Goal: Use online tool/utility: Use online tool/utility

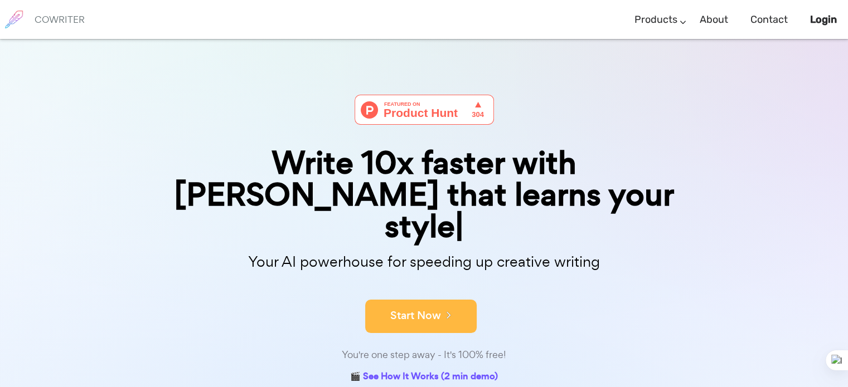
click at [460, 300] on button "Start Now" at bounding box center [420, 316] width 111 height 33
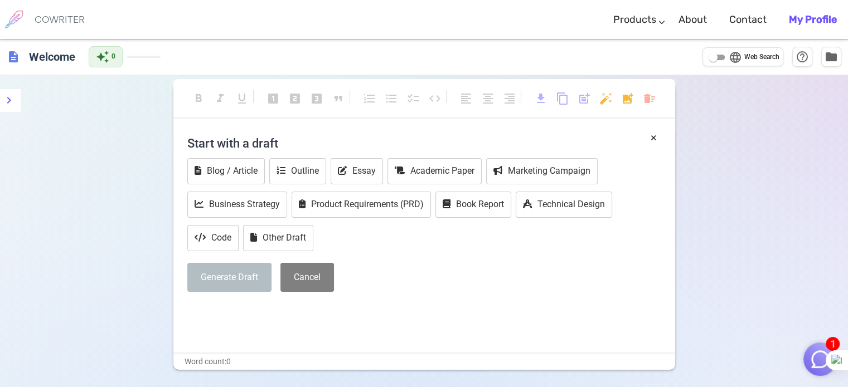
click at [274, 146] on h4 "Start with a draft" at bounding box center [424, 143] width 474 height 27
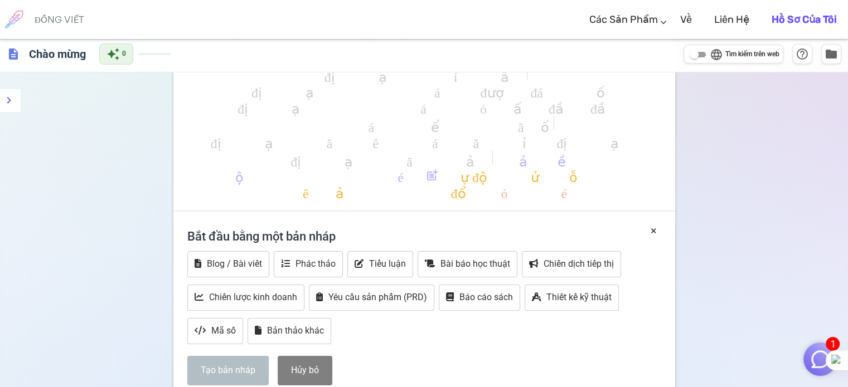
scroll to position [74, 0]
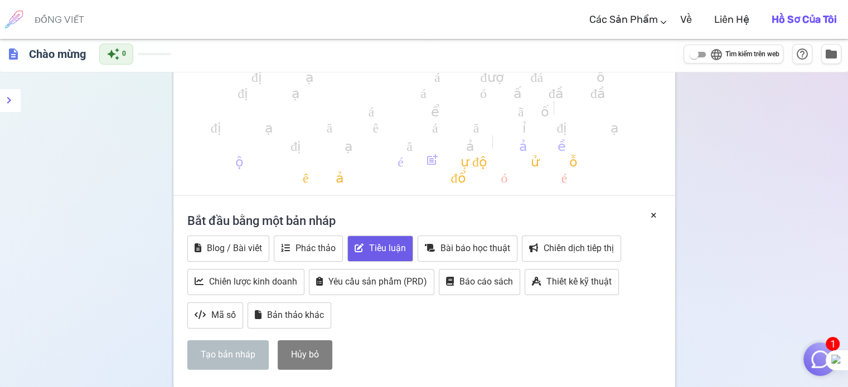
click at [386, 253] on font "Tiểu luận" at bounding box center [387, 248] width 37 height 11
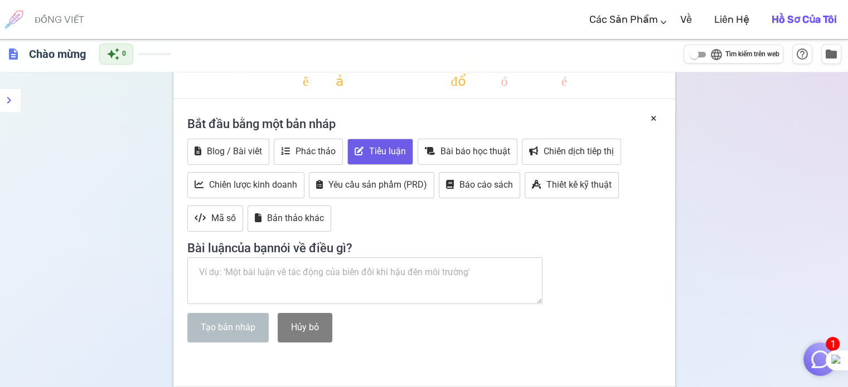
scroll to position [174, 0]
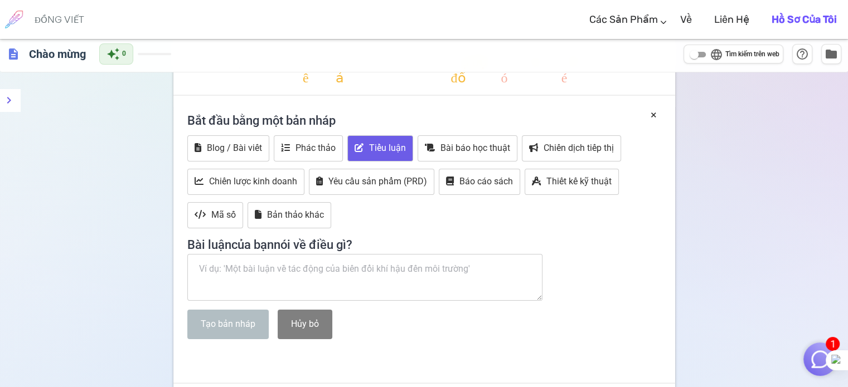
click at [350, 278] on textarea at bounding box center [365, 277] width 356 height 47
paste textarea "Phân tích nguồn gốc và bản chất của ý thức? Dẫn chứng chính con ngư…"
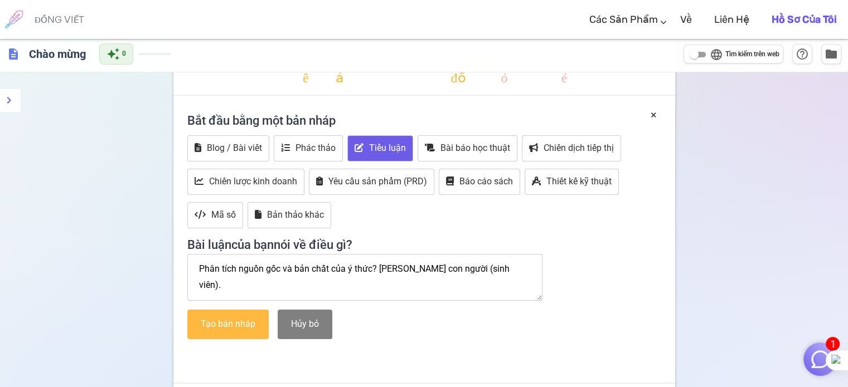
type textarea "Phân tích nguồn gốc và bản chất của ý thức? Dẫn chứng chính con ngư…"
click at [240, 327] on font "Tạo bản nháp" at bounding box center [228, 324] width 55 height 11
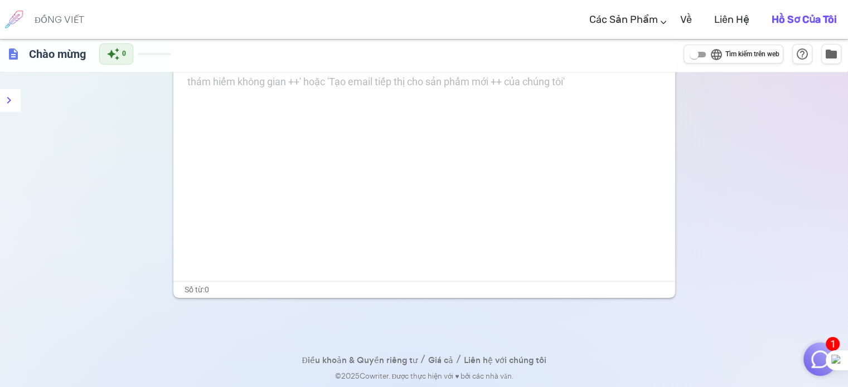
scroll to position [76, 0]
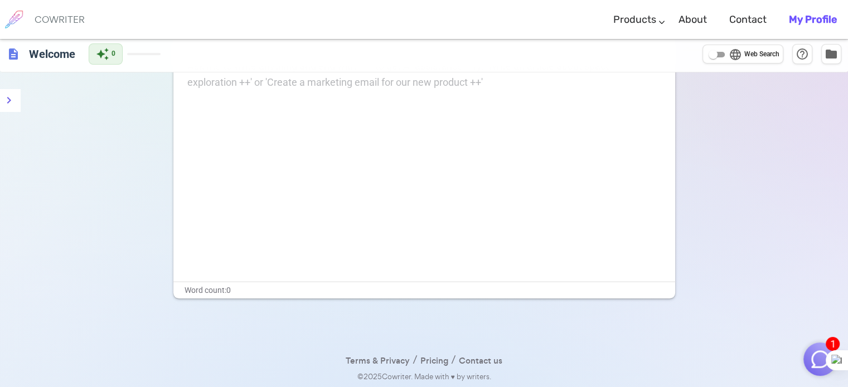
click at [463, 155] on div "Ask me to write anything and end with '++' to get AI assistance! Try: 'Write an…" at bounding box center [424, 170] width 502 height 223
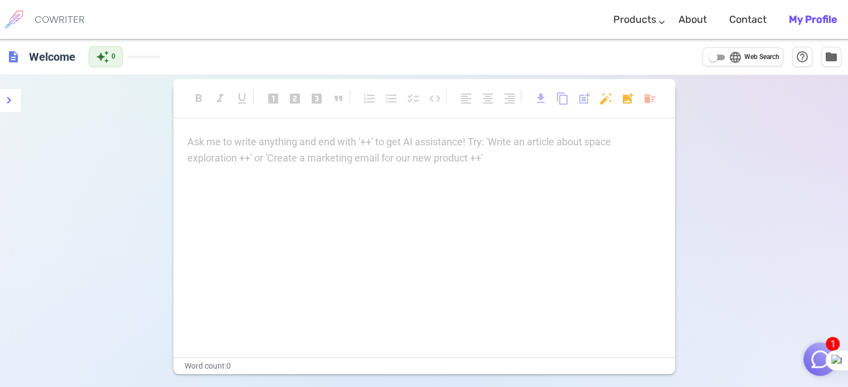
click at [437, 154] on div "Ask me to write anything and end with '++' to get AI assistance! Try: 'Write an…" at bounding box center [424, 150] width 474 height 32
click at [289, 162] on div "Ask me to write anything and end with '++' to get AI assistance! Try: 'Write an…" at bounding box center [424, 150] width 474 height 32
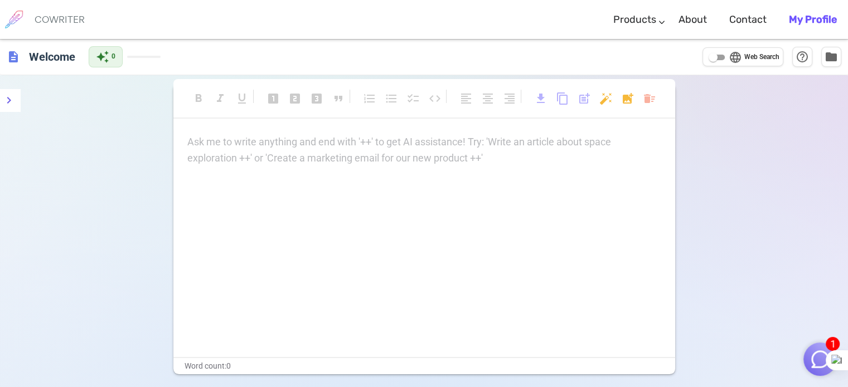
click at [289, 162] on div "Ask me to write anything and end with '++' to get AI assistance! Try: 'Write an…" at bounding box center [424, 150] width 474 height 32
click at [731, 59] on span "language" at bounding box center [735, 57] width 13 height 13
click at [731, 59] on input "language Web Search" at bounding box center [713, 57] width 40 height 13
checkbox input "true"
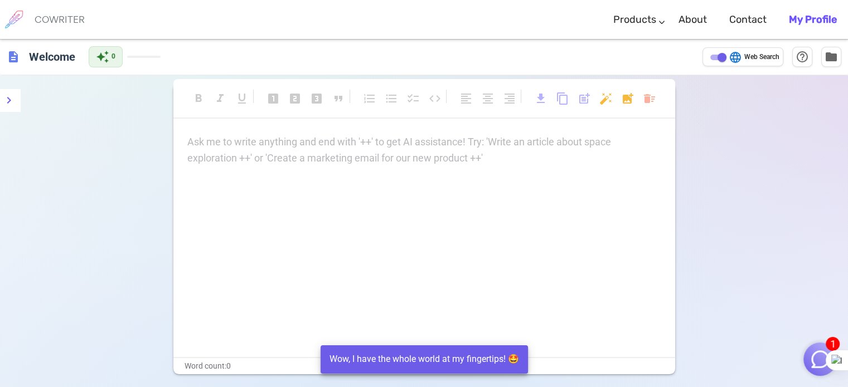
click at [489, 142] on p "Ask me to write anything and end with '++' to get AI assistance! Try: 'Write an…" at bounding box center [424, 142] width 474 height 16
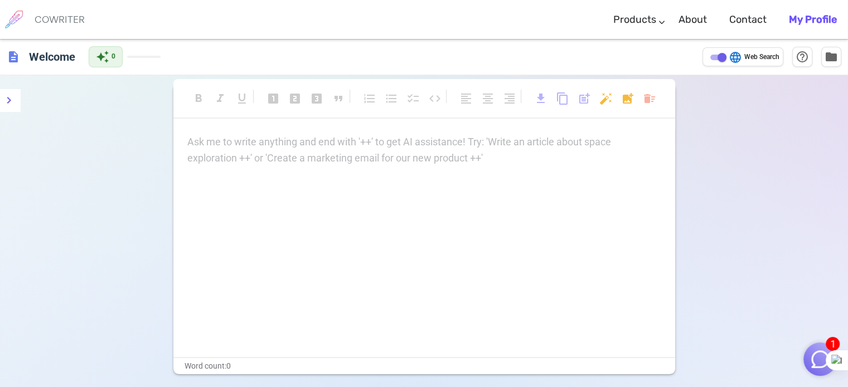
click at [817, 361] on img "button" at bounding box center [819, 359] width 21 height 21
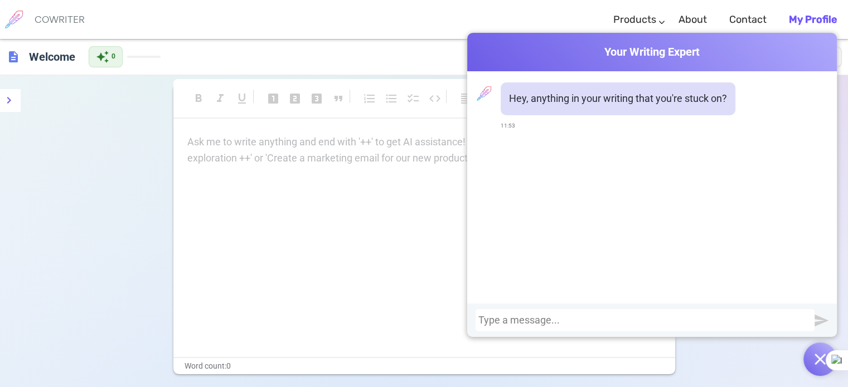
click at [602, 323] on div at bounding box center [644, 320] width 333 height 11
click at [326, 210] on div "Ask me to write anything and end with '++' to get AI assistance! Try: 'Write an…" at bounding box center [424, 245] width 502 height 223
click at [814, 352] on button "button" at bounding box center [819, 359] width 33 height 33
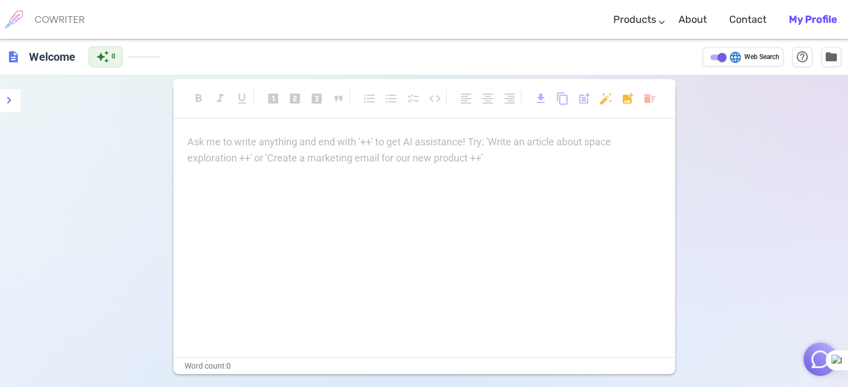
click at [416, 148] on p "Ask me to write anything and end with '++' to get AI assistance! Try: 'Write an…" at bounding box center [424, 142] width 474 height 16
click at [504, 141] on p "Ask me to write anything and end with '++' to get AI assistance! Try: 'Write an…" at bounding box center [424, 142] width 474 height 16
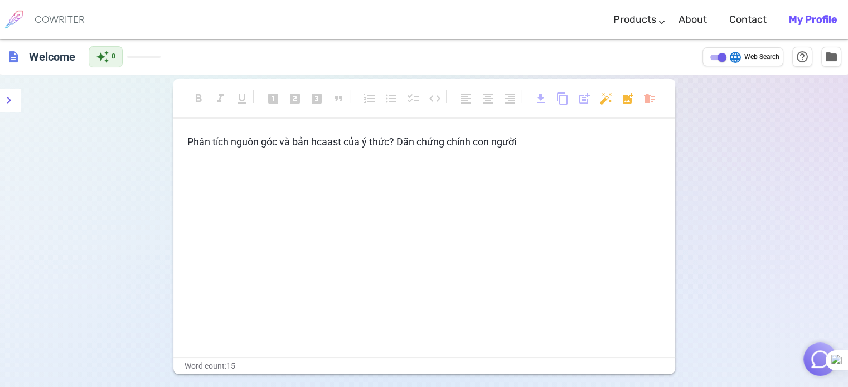
click at [816, 361] on img "button" at bounding box center [819, 359] width 21 height 21
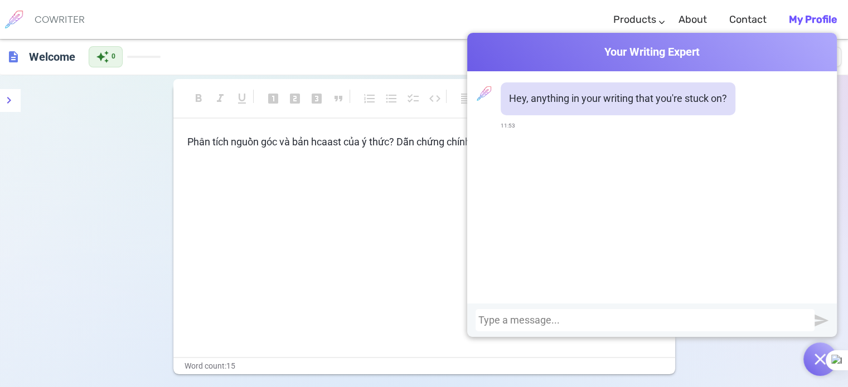
click at [820, 356] on img "button" at bounding box center [820, 359] width 11 height 11
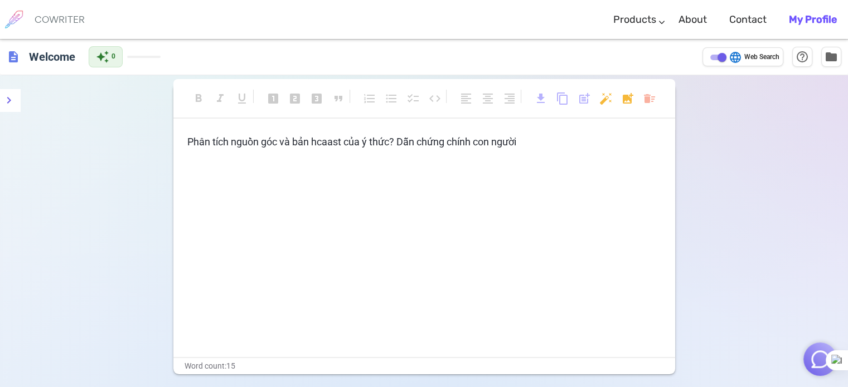
click at [602, 150] on div "Phân tích nguồn góc và bản hcaast của ý thức? Dẫn chứng chính con người ﻿" at bounding box center [424, 152] width 474 height 37
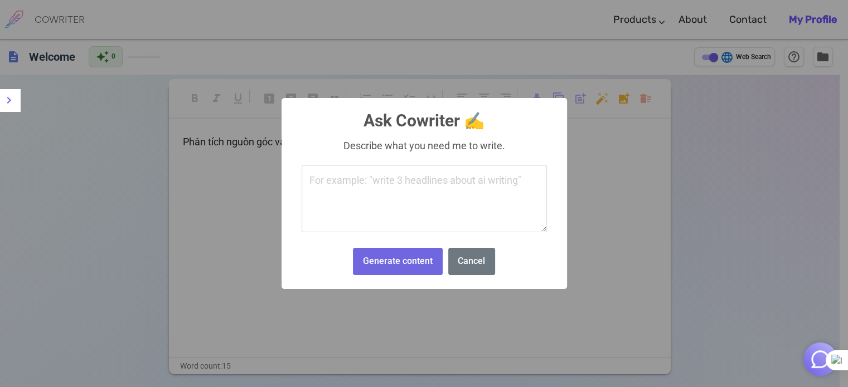
click at [610, 101] on body "COWRITER Products Writing Marketing Emails Images (soon) About Contact My Profi…" at bounding box center [424, 232] width 848 height 464
click at [455, 260] on button "Cancel" at bounding box center [471, 261] width 47 height 27
